Goal: Information Seeking & Learning: Check status

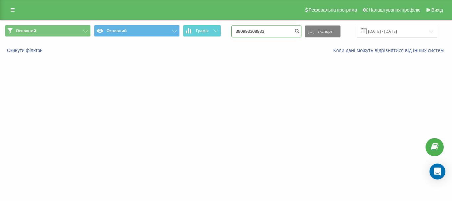
drag, startPoint x: 273, startPoint y: 26, endPoint x: 231, endPoint y: 37, distance: 43.3
click at [231, 37] on div "Основний Основний Графік 380993308933 Експорт .csv .xls .xlsx [DATE] - [DATE]" at bounding box center [226, 31] width 442 height 13
paste input "0671934414"
click at [241, 31] on input "0671934414" at bounding box center [266, 31] width 70 height 12
type input "380671934414"
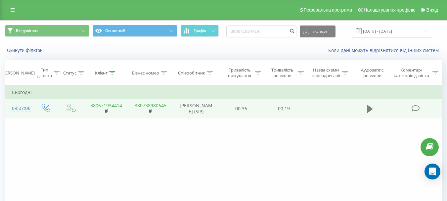
click at [372, 109] on icon at bounding box center [370, 109] width 6 height 8
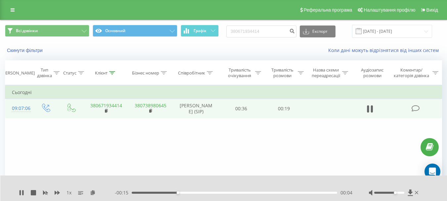
click at [394, 193] on div at bounding box center [389, 193] width 30 height 2
click at [222, 194] on div "- 00:13 00:06 00:06" at bounding box center [234, 192] width 238 height 7
click at [242, 191] on div "- 00:12 00:06 00:06" at bounding box center [234, 192] width 238 height 7
click at [259, 194] on div "- 00:12 00:07 00:07" at bounding box center [234, 192] width 238 height 7
click at [272, 193] on div "00:07" at bounding box center [234, 193] width 205 height 2
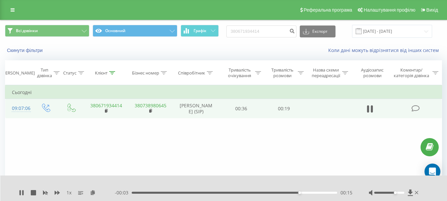
click at [256, 191] on div "- 00:03 00:15 00:15" at bounding box center [234, 192] width 238 height 7
click at [261, 194] on div "- 00:03 00:16 00:16" at bounding box center [234, 192] width 238 height 7
click at [255, 193] on div "00:16" at bounding box center [234, 193] width 205 height 2
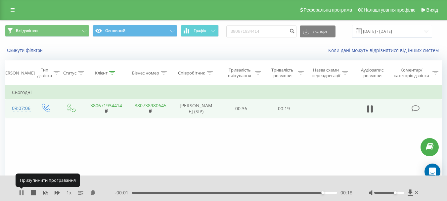
click at [21, 195] on icon at bounding box center [21, 192] width 5 height 5
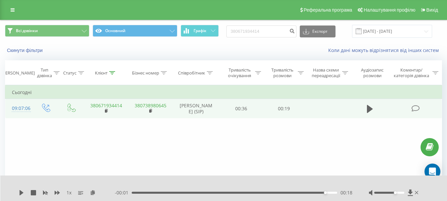
click at [18, 195] on div "1 x - 00:01 00:18 00:18" at bounding box center [223, 187] width 447 height 25
click at [21, 194] on icon at bounding box center [22, 192] width 4 height 5
click at [21, 194] on icon at bounding box center [20, 192] width 1 height 5
